Goal: Register for event/course

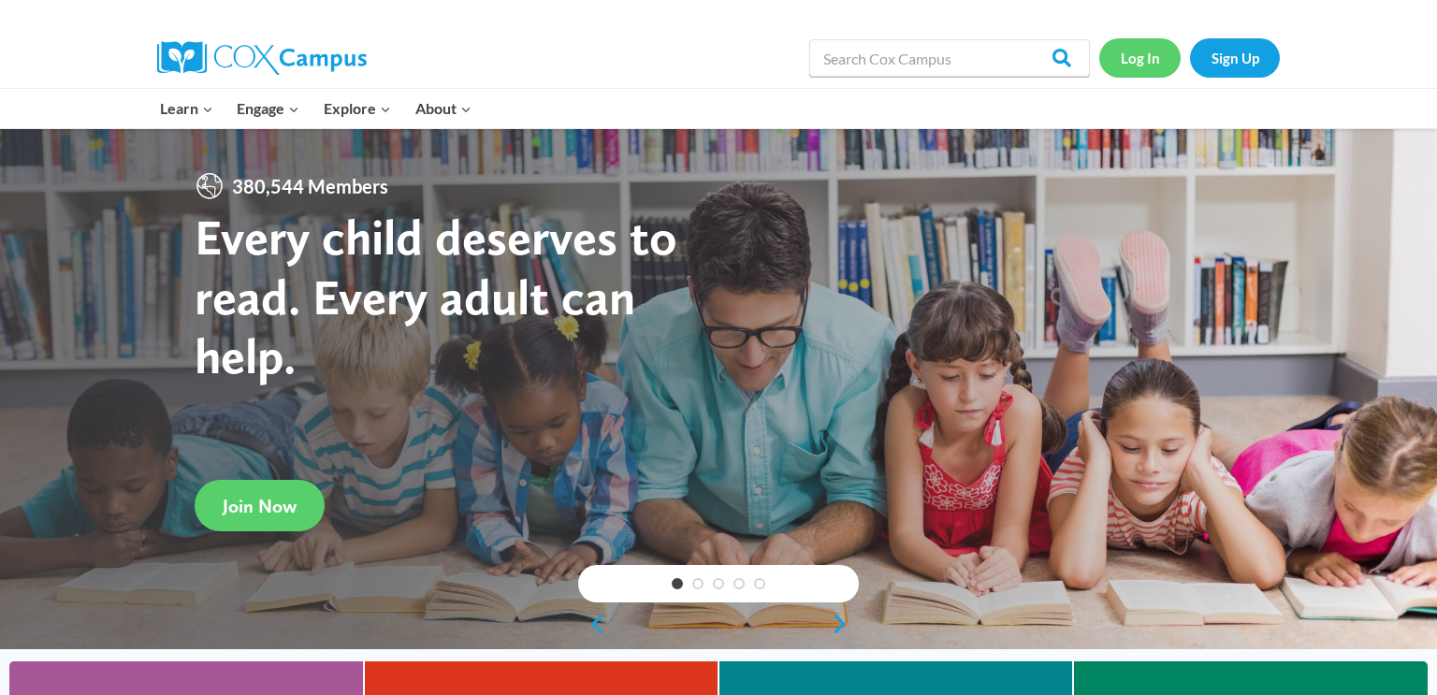
click at [1139, 62] on link "Log In" at bounding box center [1139, 57] width 81 height 38
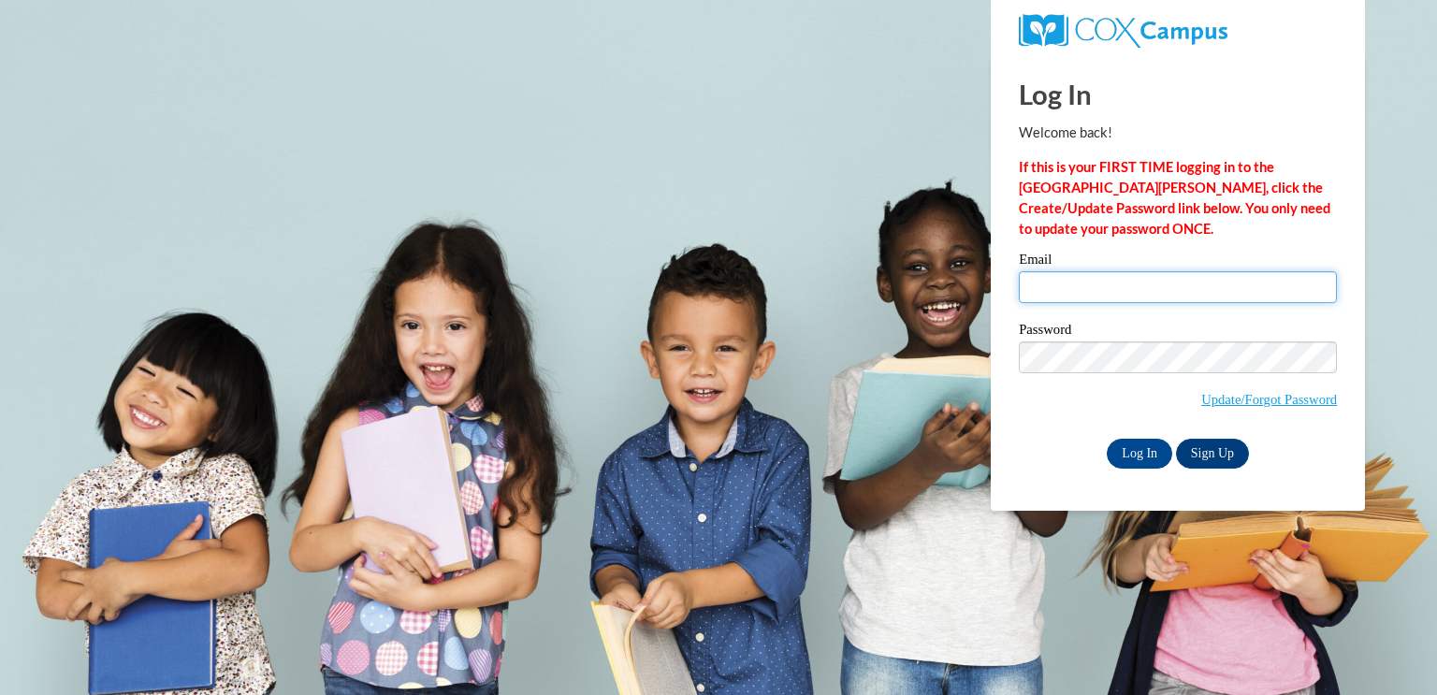
click at [1100, 298] on input "Email" at bounding box center [1178, 287] width 318 height 32
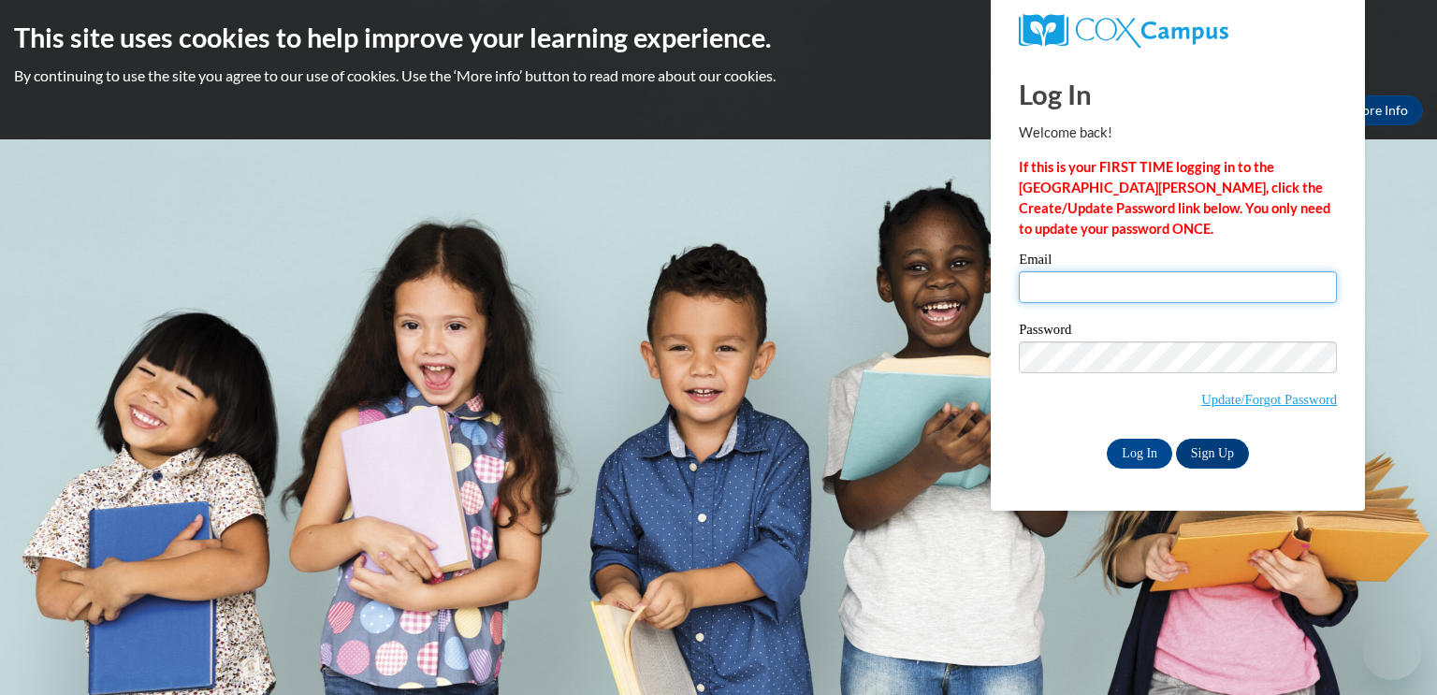
type input "astarosta@waupun.k12.wi.us"
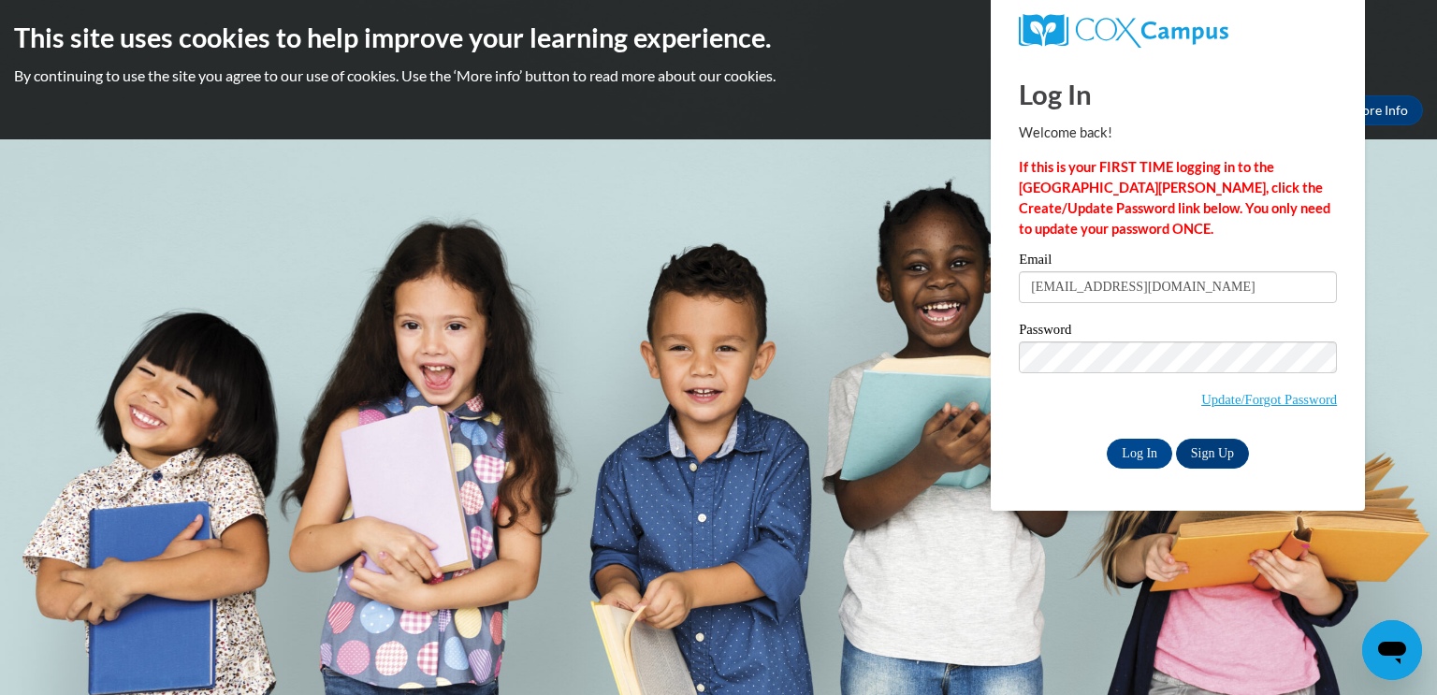
click at [1141, 472] on div "Log In Welcome back! If this is your FIRST TIME logging in to the NEW Cox Campu…" at bounding box center [1178, 283] width 402 height 455
click at [1139, 463] on input "Log In" at bounding box center [1139, 454] width 65 height 30
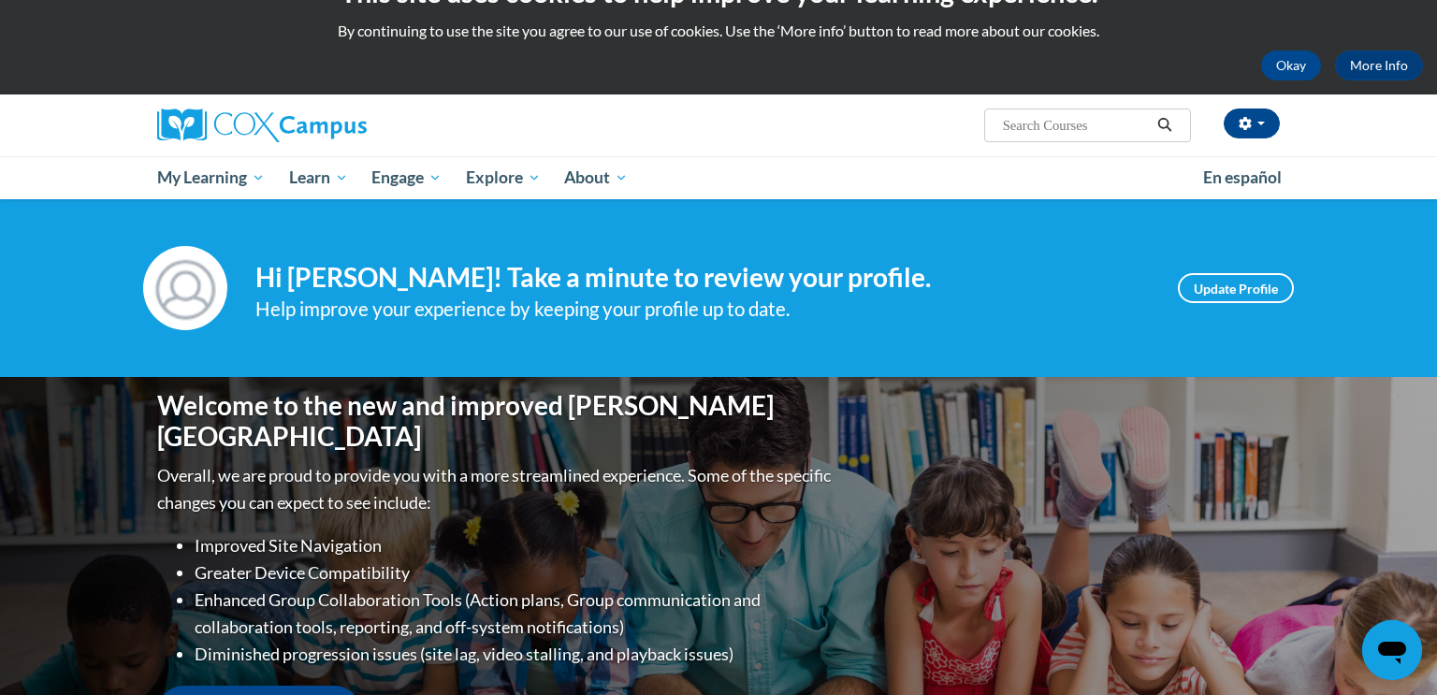
scroll to position [44, 0]
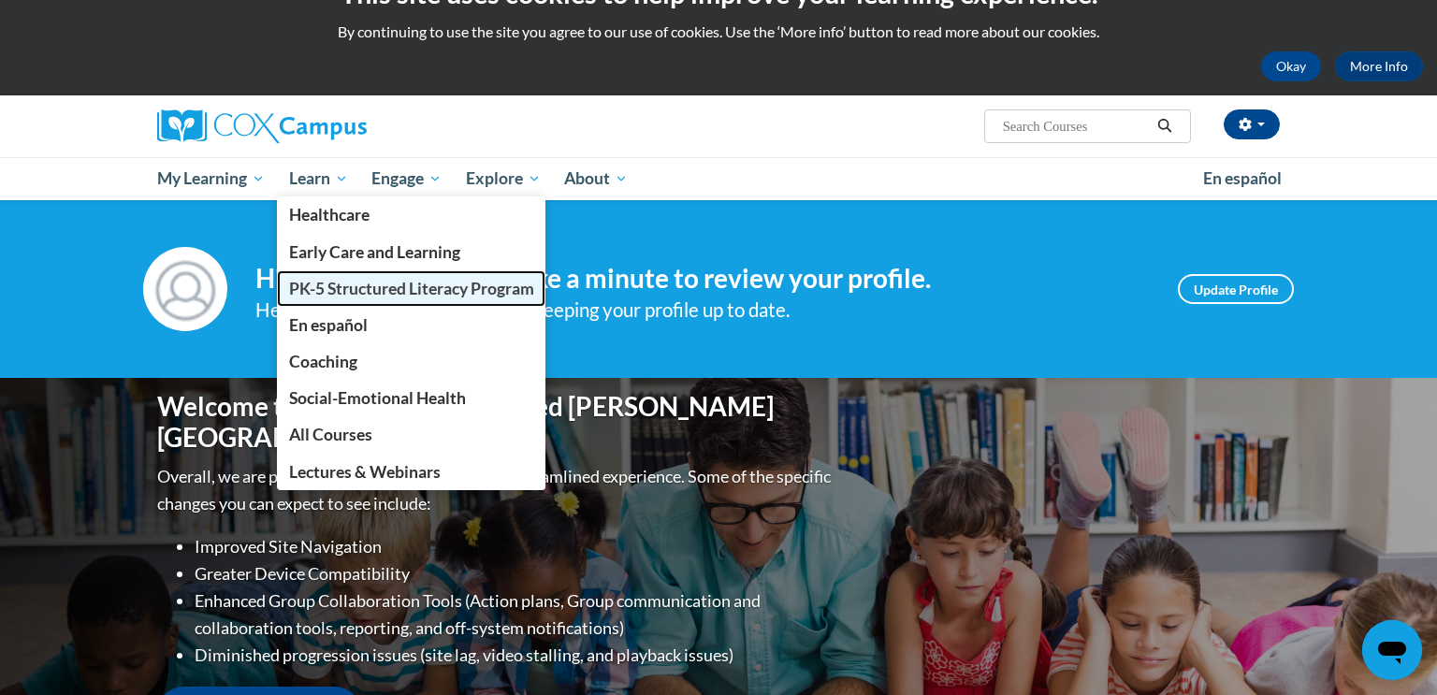
click at [371, 289] on span "PK-5 Structured Literacy Program" at bounding box center [411, 289] width 245 height 20
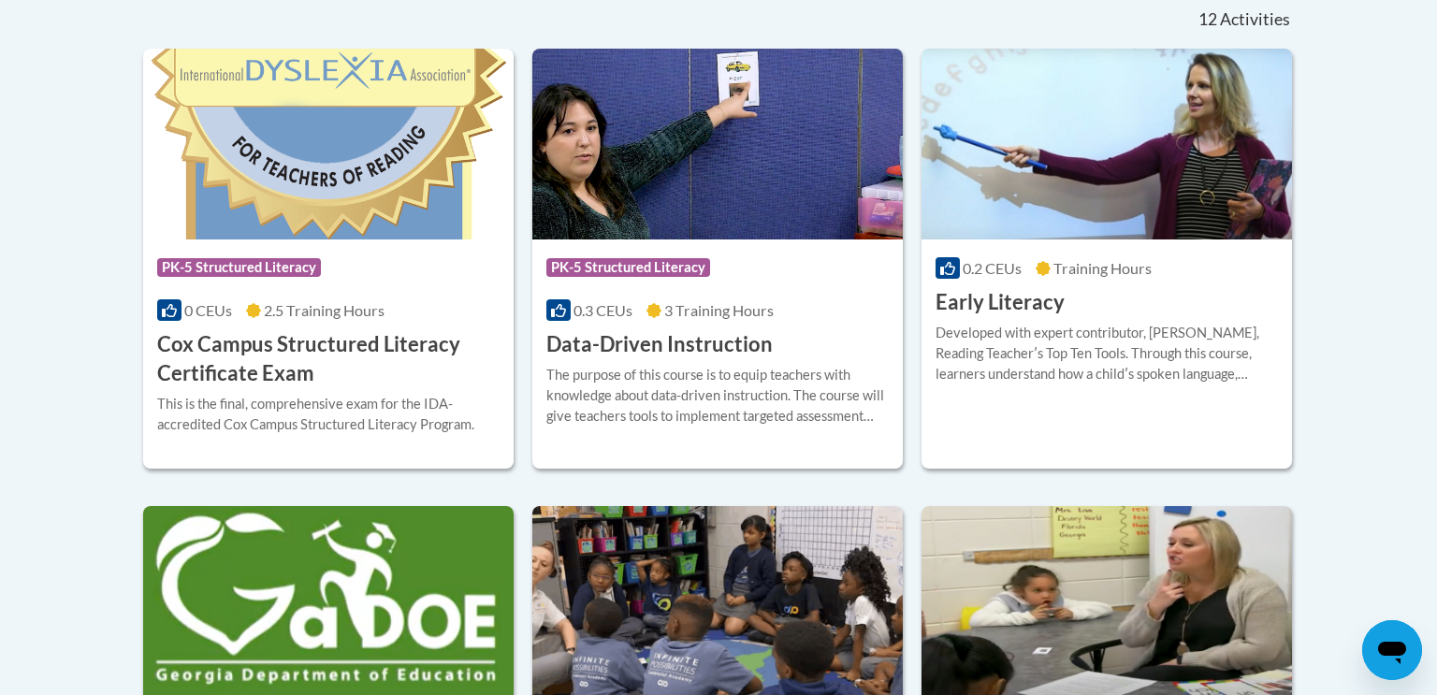
scroll to position [806, 0]
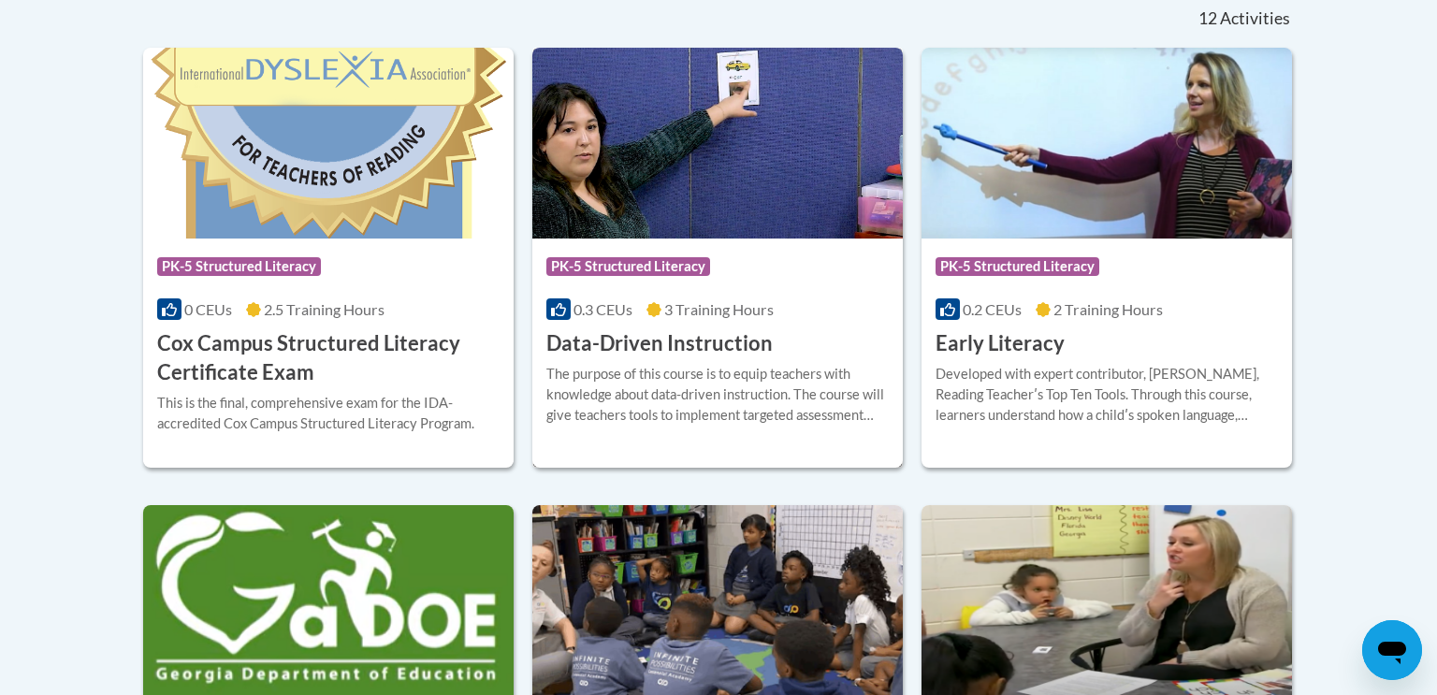
click at [708, 109] on img at bounding box center [717, 143] width 370 height 191
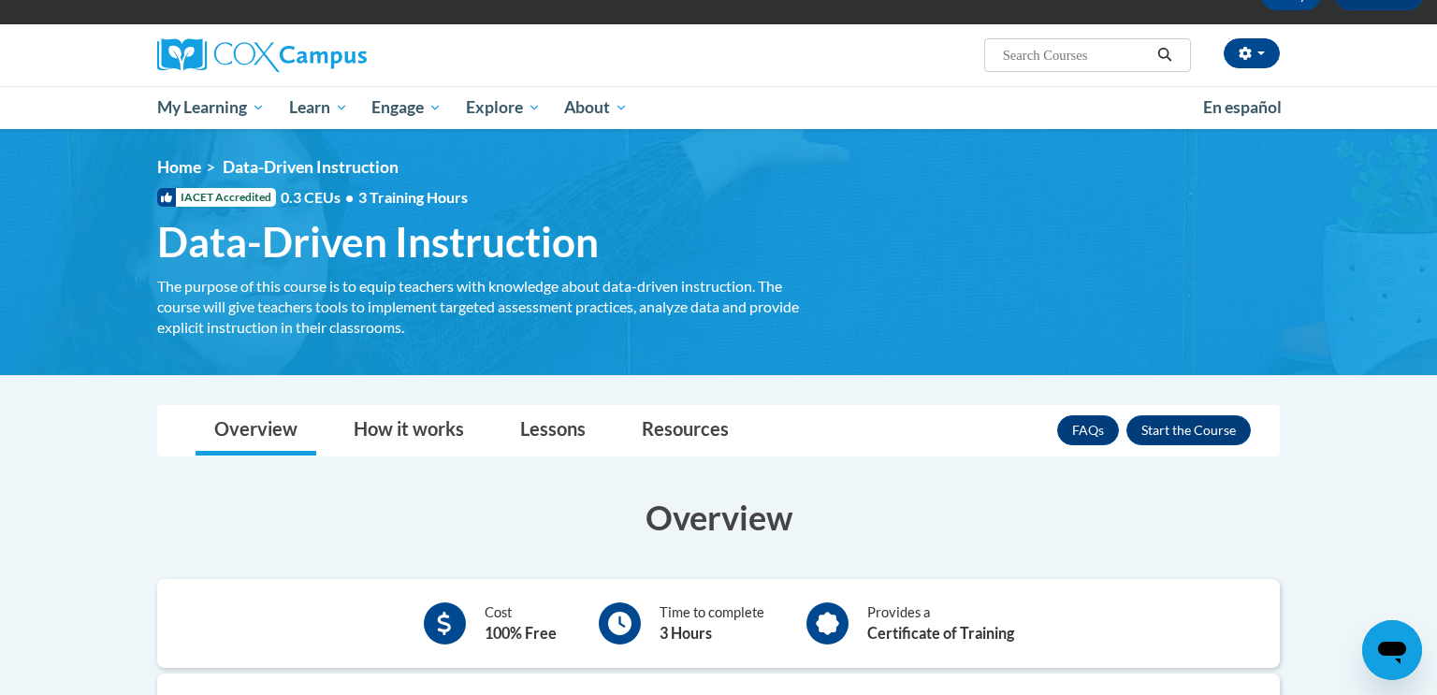
scroll to position [116, 0]
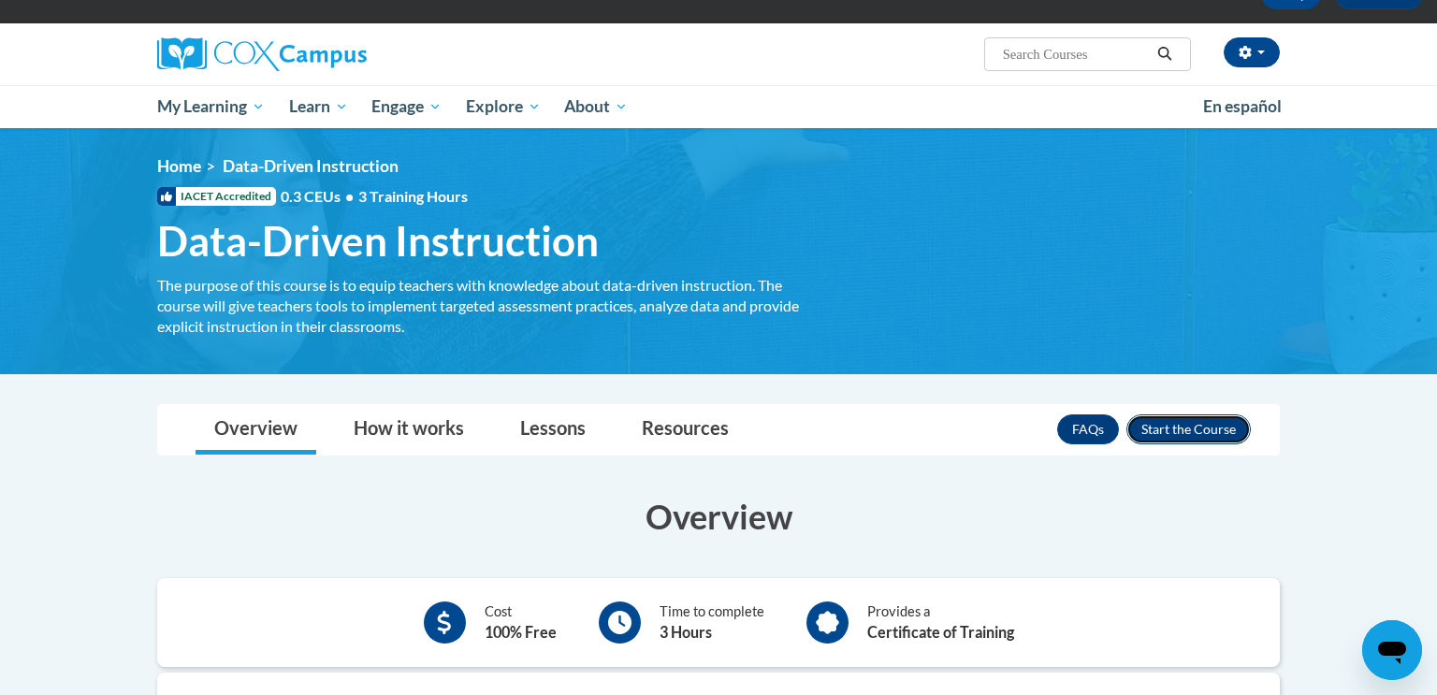
click at [1164, 422] on button "Enroll" at bounding box center [1188, 429] width 124 height 30
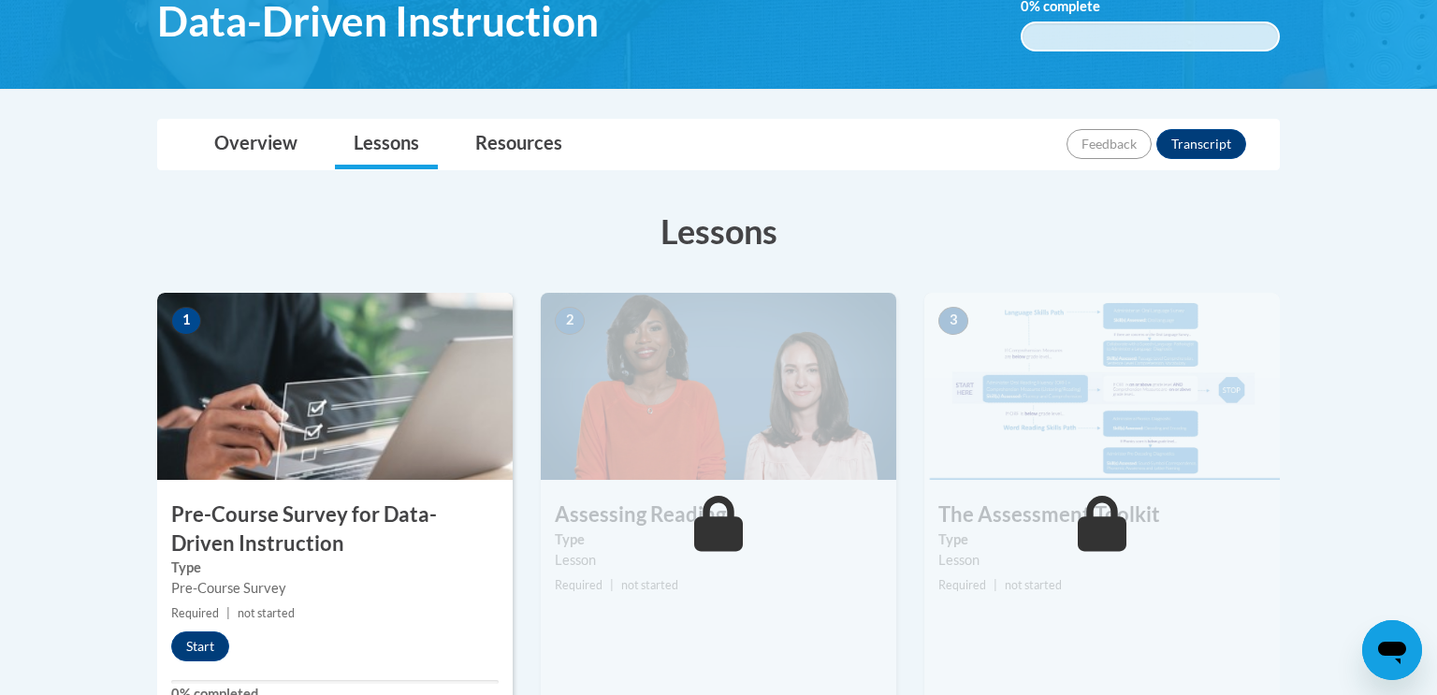
scroll to position [348, 0]
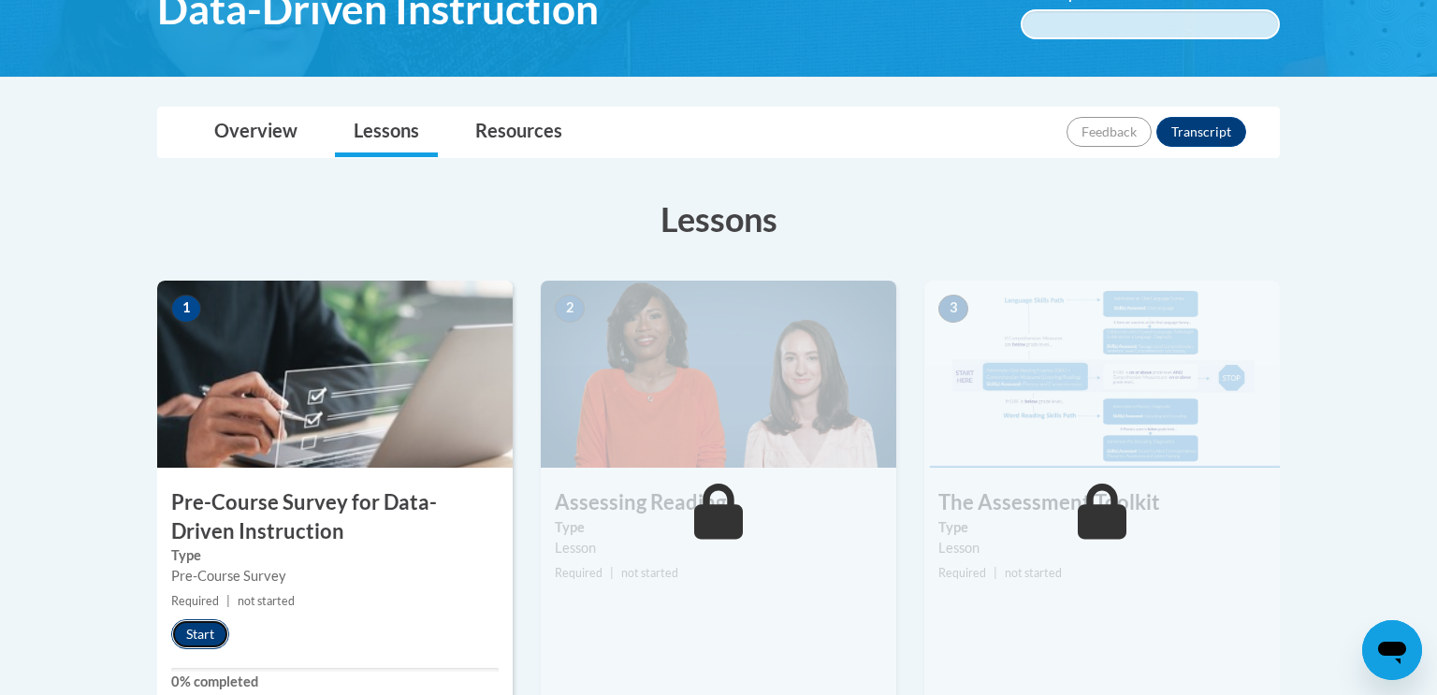
click at [196, 619] on button "Start" at bounding box center [200, 634] width 58 height 30
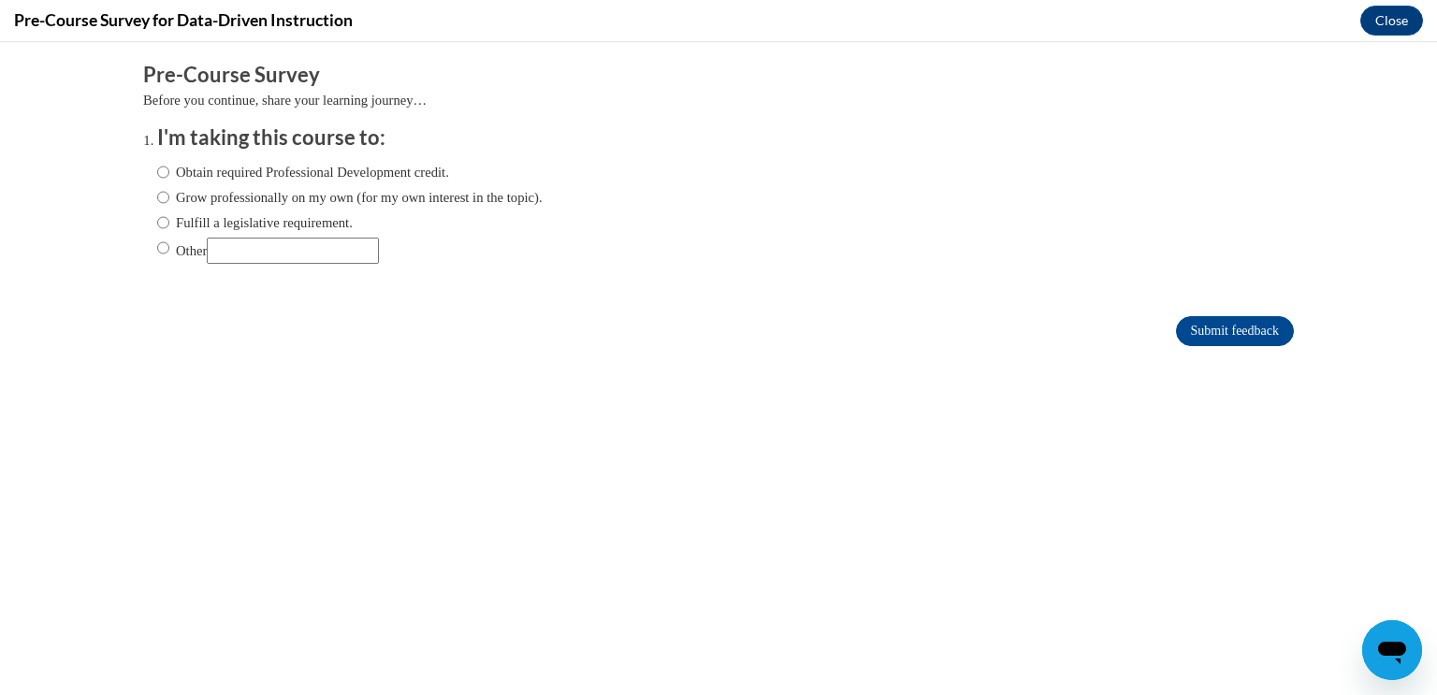
scroll to position [0, 0]
click at [261, 171] on label "Obtain required Professional Development credit." at bounding box center [303, 172] width 292 height 21
click at [169, 171] on input "Obtain required Professional Development credit." at bounding box center [163, 172] width 12 height 21
radio input "true"
click at [1199, 334] on input "Submit feedback" at bounding box center [1235, 331] width 118 height 30
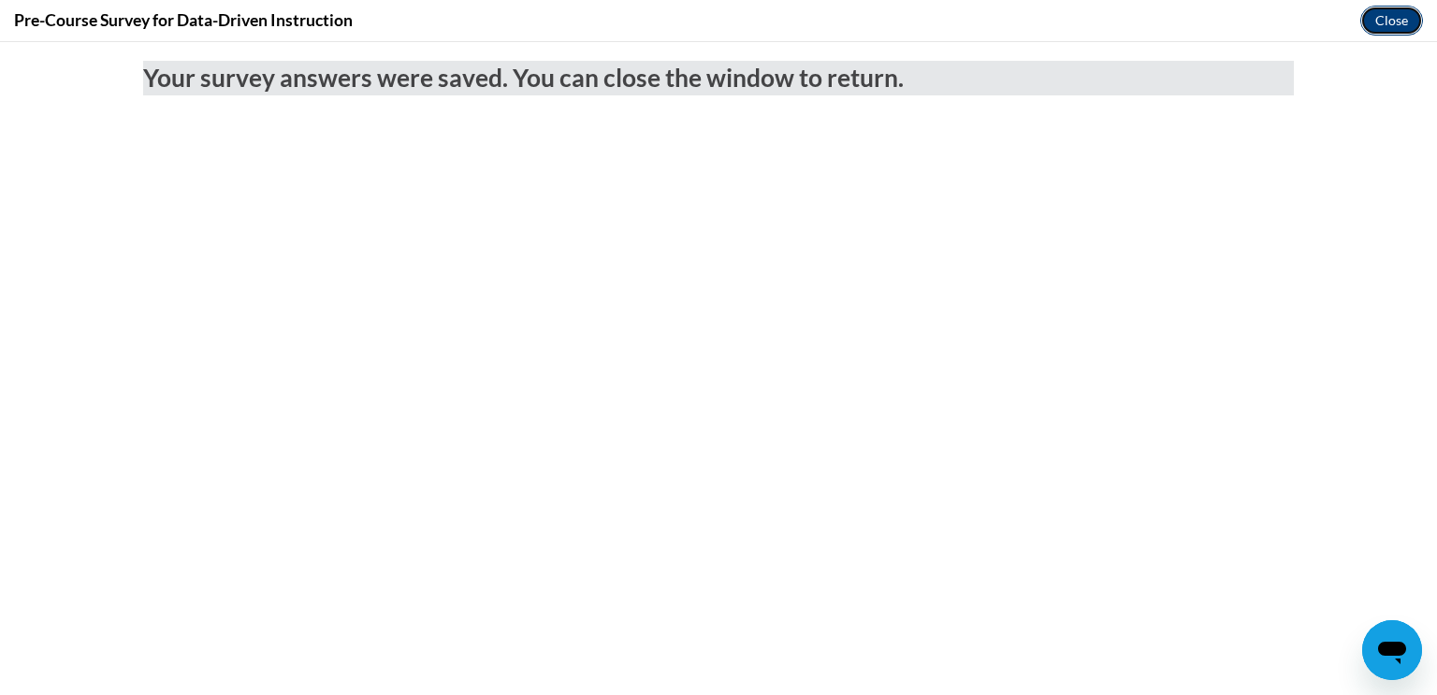
click at [1381, 19] on button "Close" at bounding box center [1391, 21] width 63 height 30
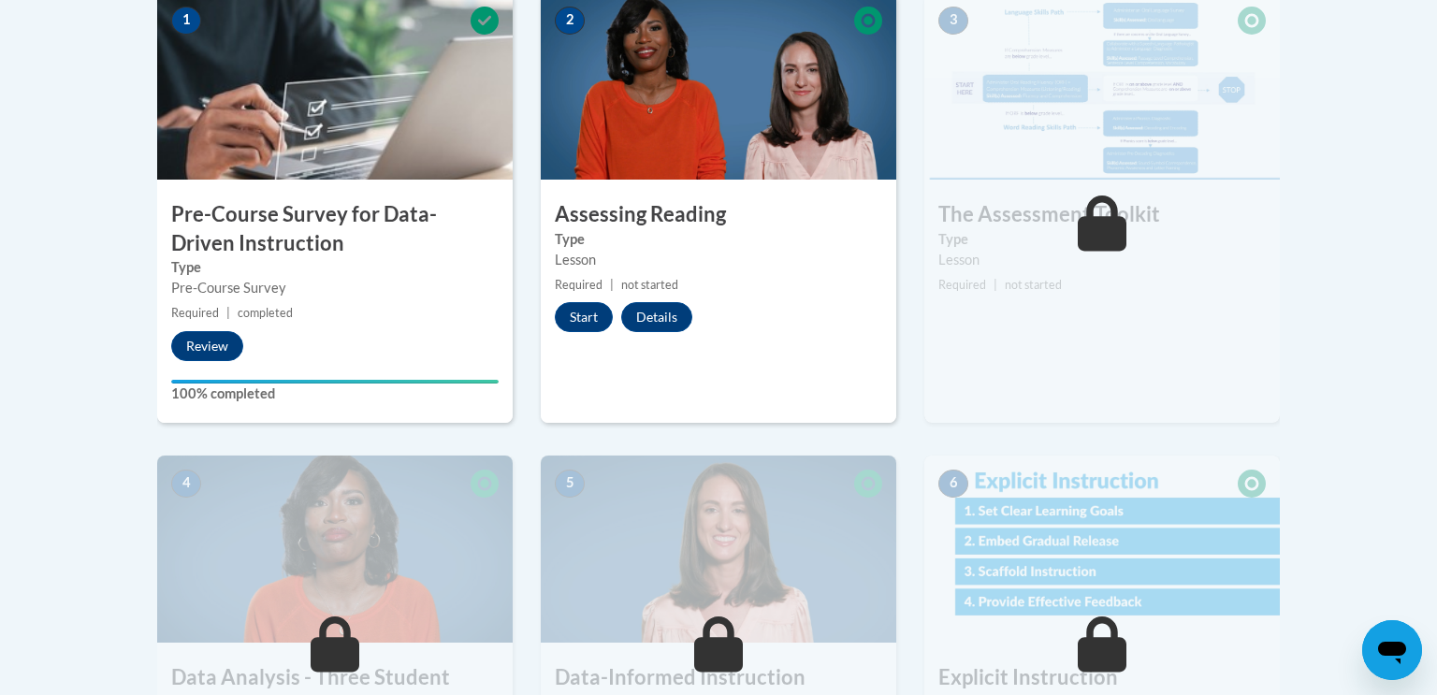
scroll to position [654, 0]
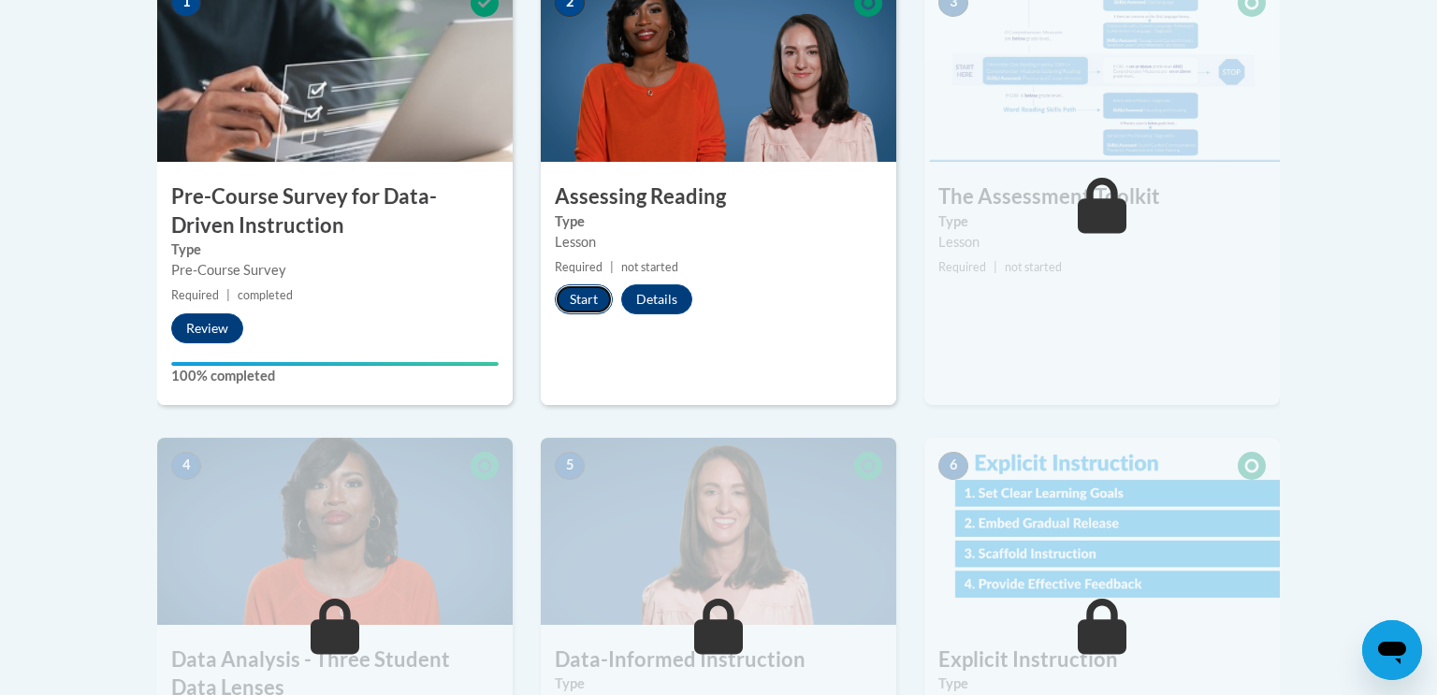
click at [564, 302] on button "Start" at bounding box center [584, 299] width 58 height 30
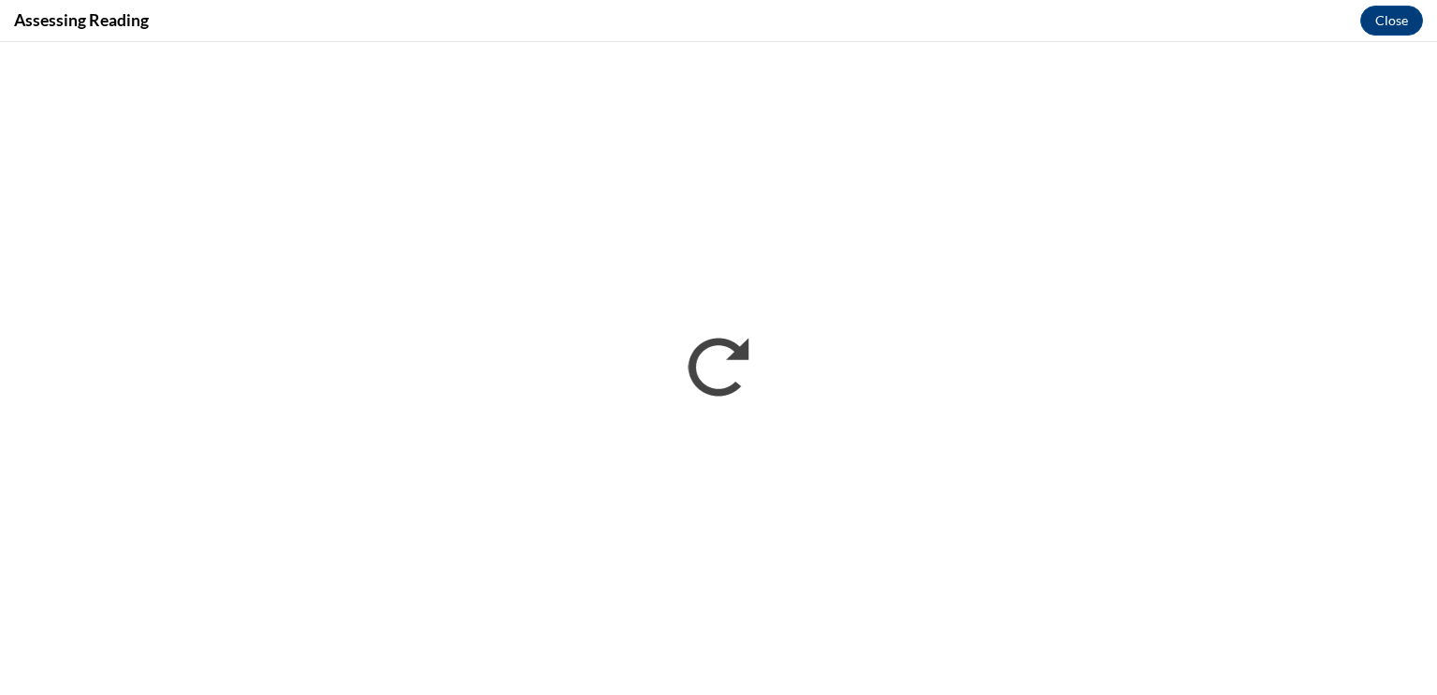
scroll to position [0, 0]
